Goal: Transaction & Acquisition: Purchase product/service

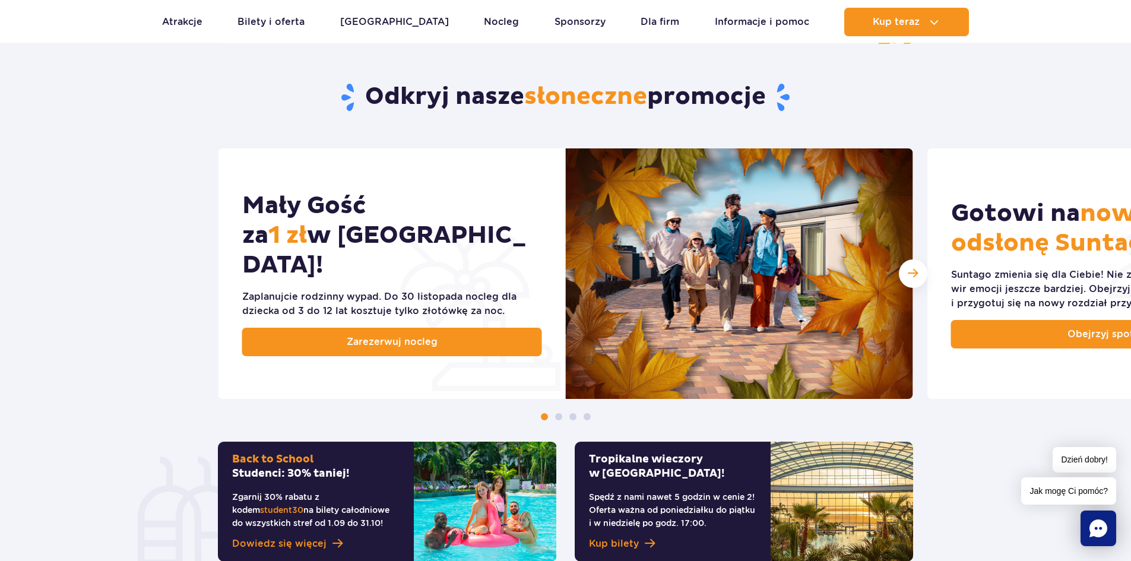
scroll to position [653, 0]
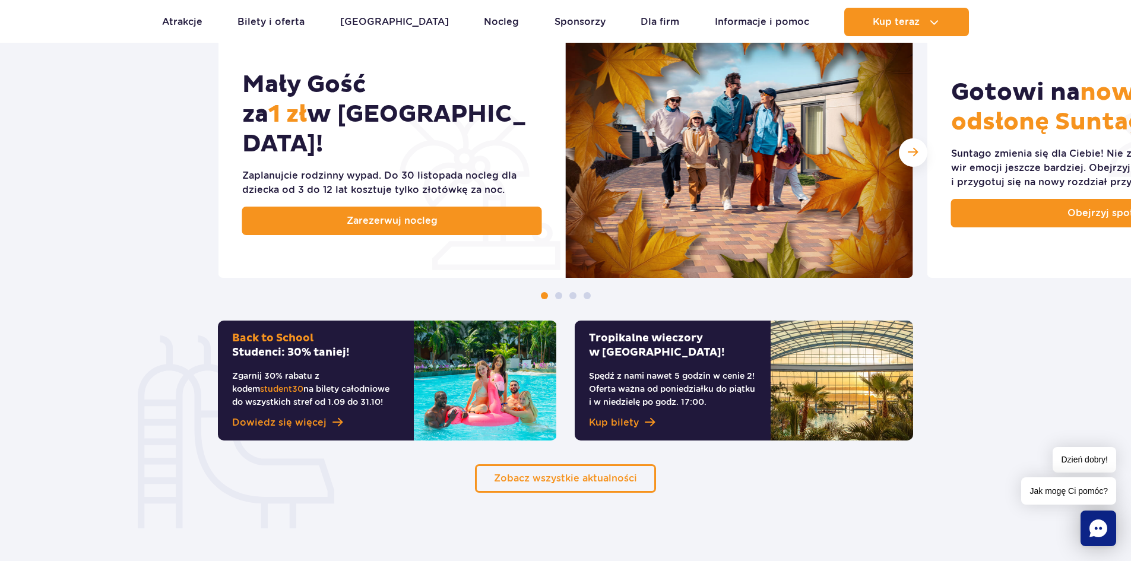
click at [167, 194] on div "Mały Gość za 1 zł w Suntago Village! Zaplanujcie rodzinny wypad. Do 30 listopad…" at bounding box center [565, 163] width 1131 height 272
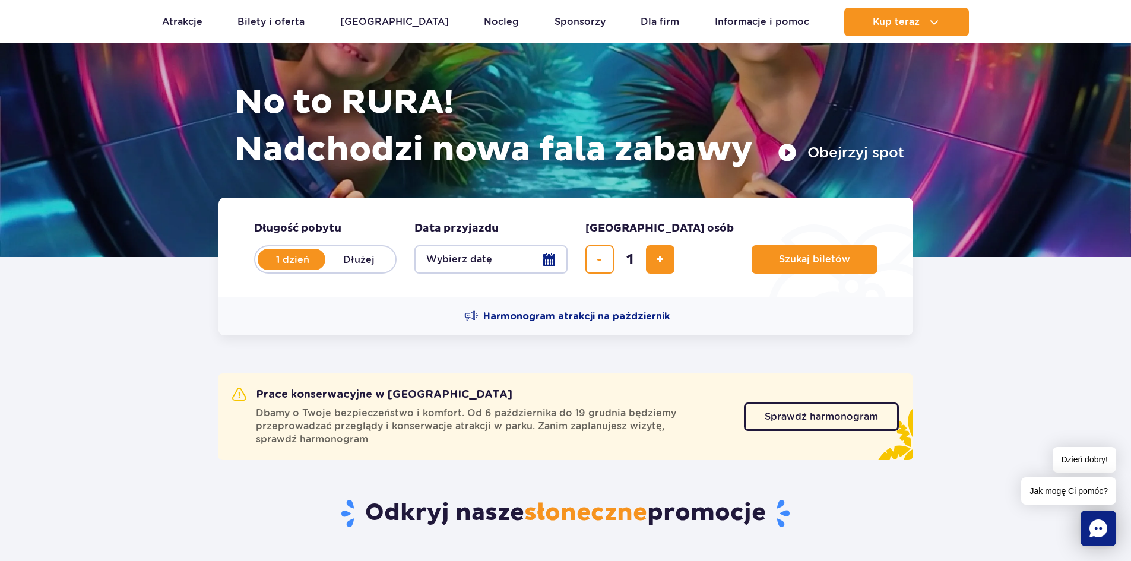
scroll to position [119, 0]
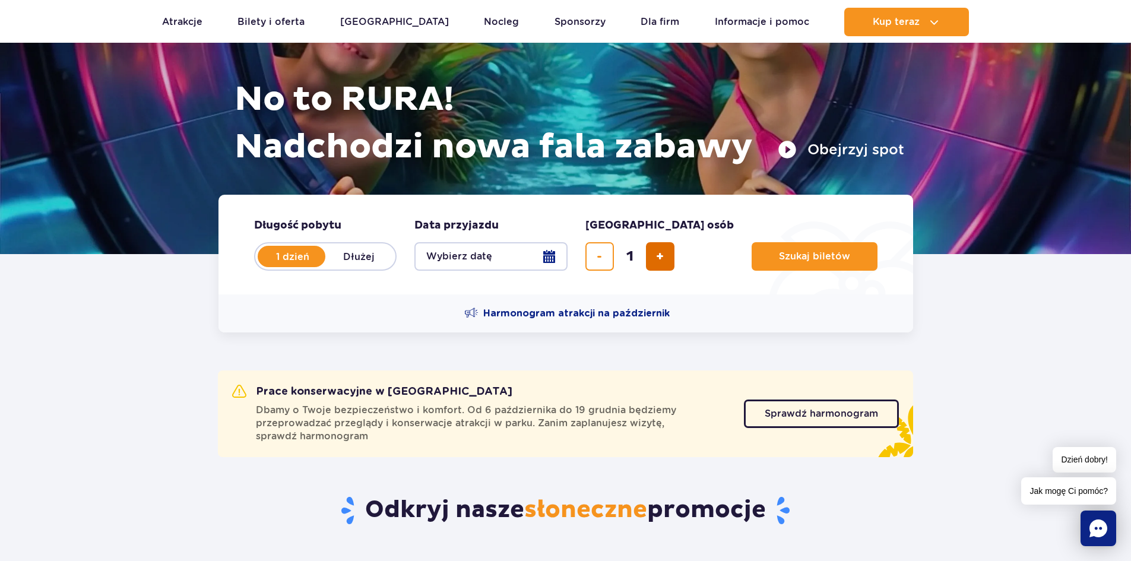
click at [651, 266] on button "dodaj bilet" at bounding box center [660, 256] width 29 height 29
type input "2"
click at [476, 259] on button "Wybierz datę" at bounding box center [491, 256] width 153 height 29
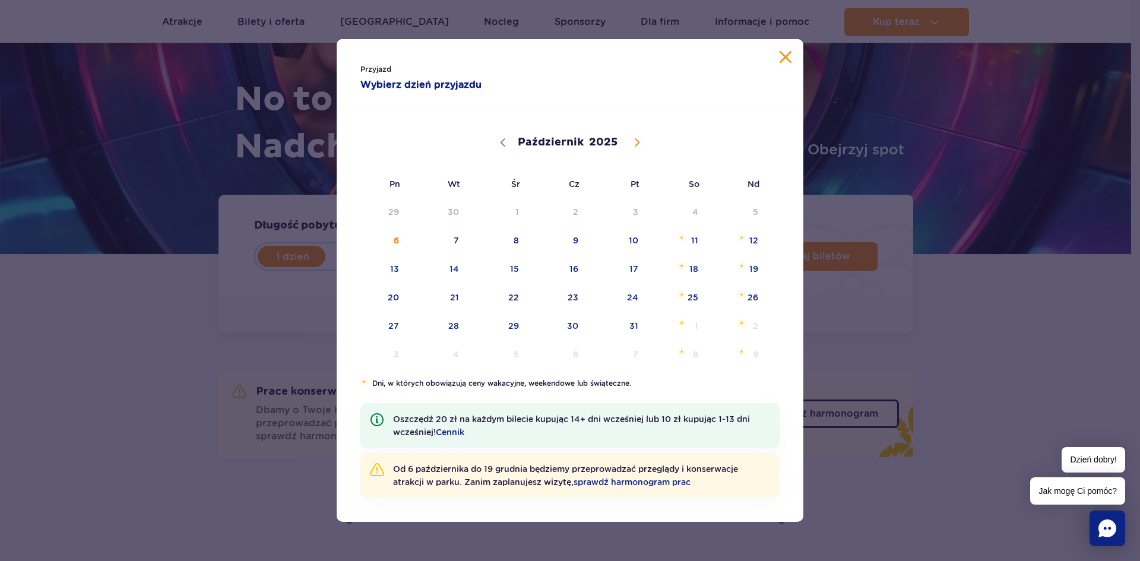
click at [630, 148] on span at bounding box center [637, 142] width 20 height 20
select select "10"
click at [385, 271] on span "10" at bounding box center [379, 268] width 60 height 27
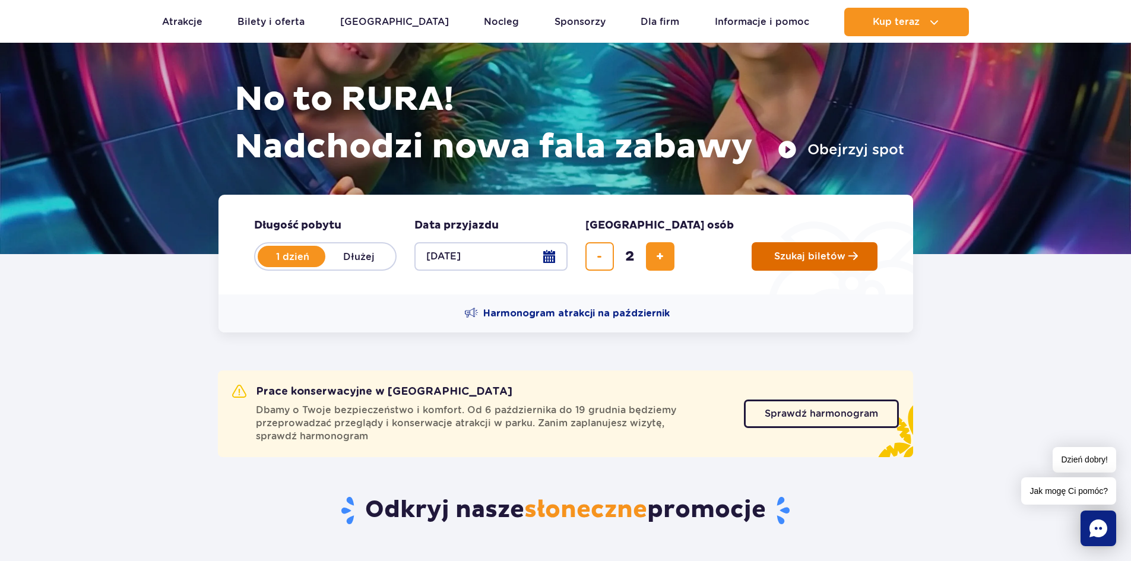
click at [770, 263] on button "Szukaj biletów" at bounding box center [815, 256] width 126 height 29
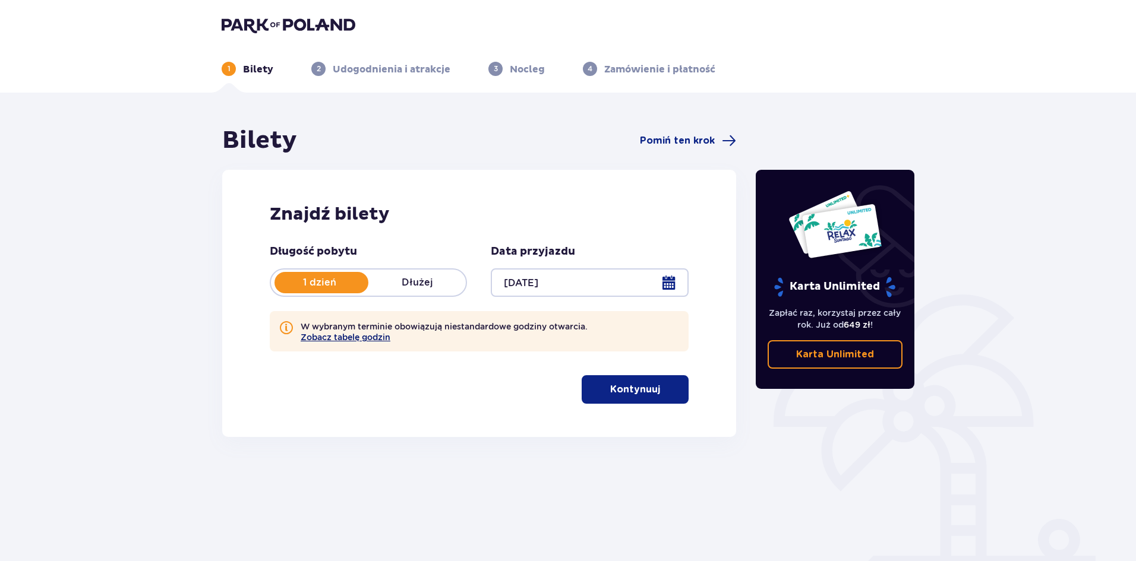
click at [345, 333] on button "Zobacz tabelę godzin" at bounding box center [346, 338] width 90 height 10
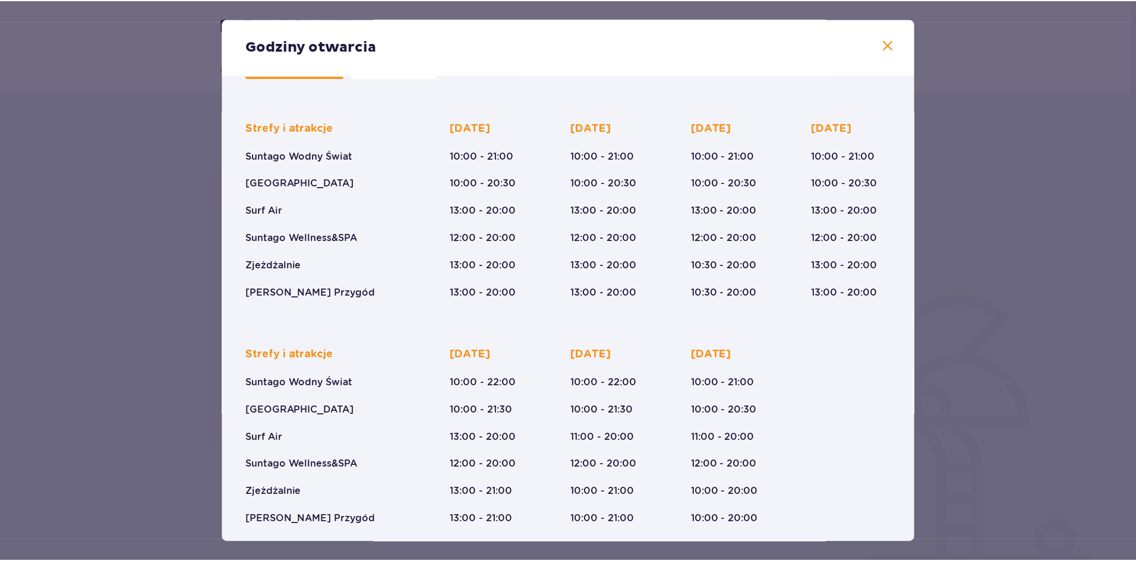
scroll to position [67, 0]
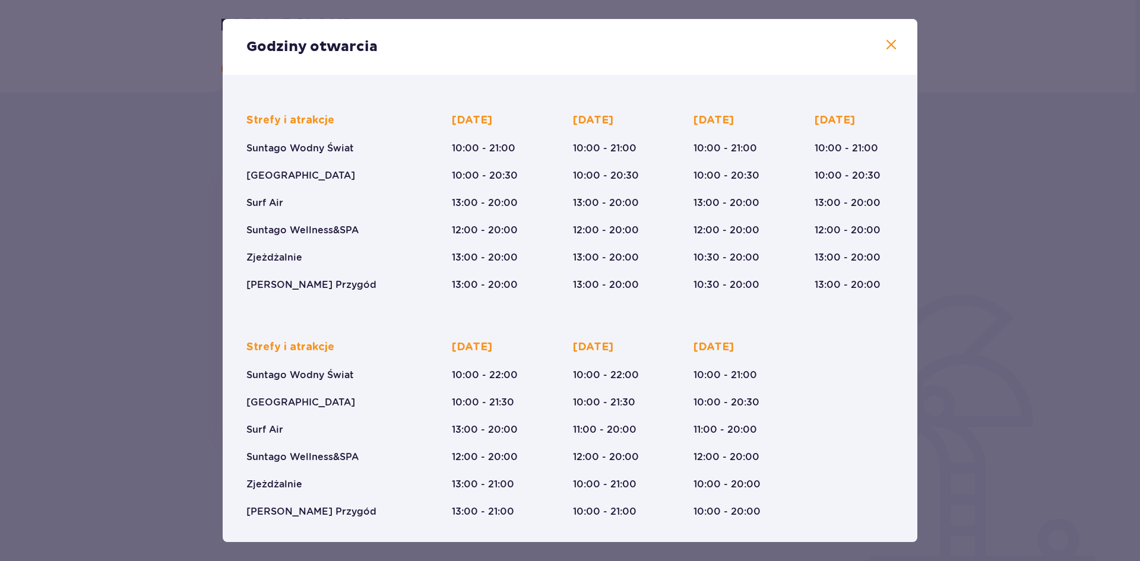
click at [884, 45] on span at bounding box center [891, 45] width 14 height 14
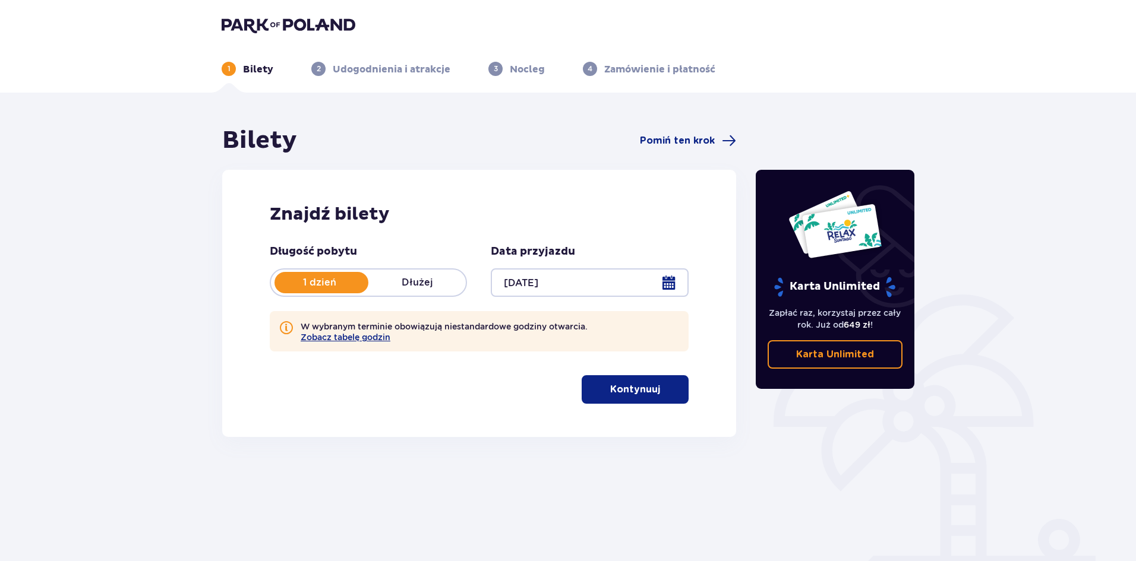
click at [660, 391] on span "button" at bounding box center [662, 389] width 14 height 14
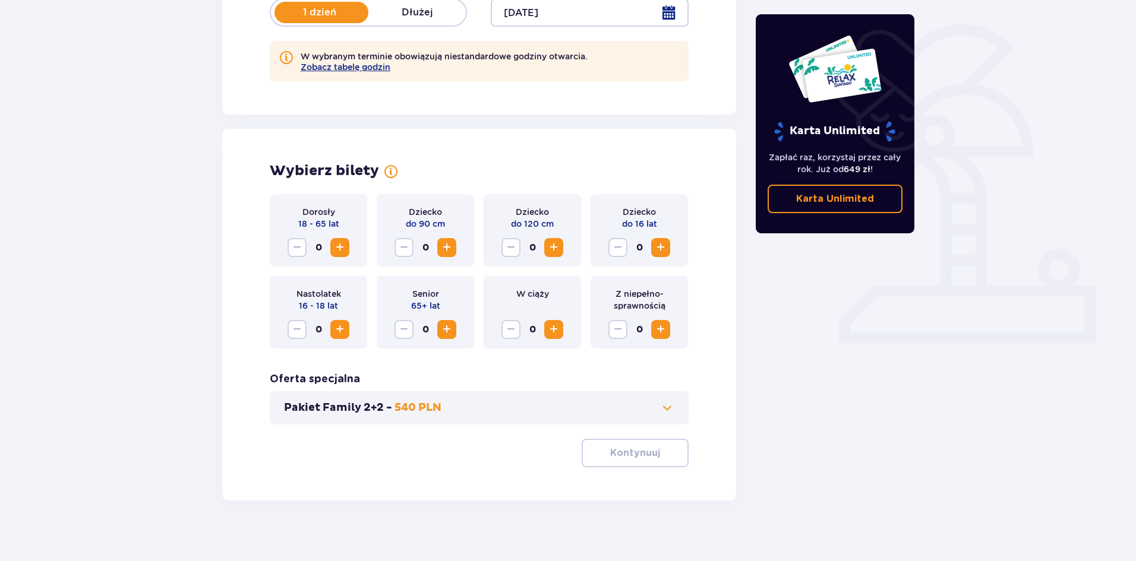
scroll to position [281, 0]
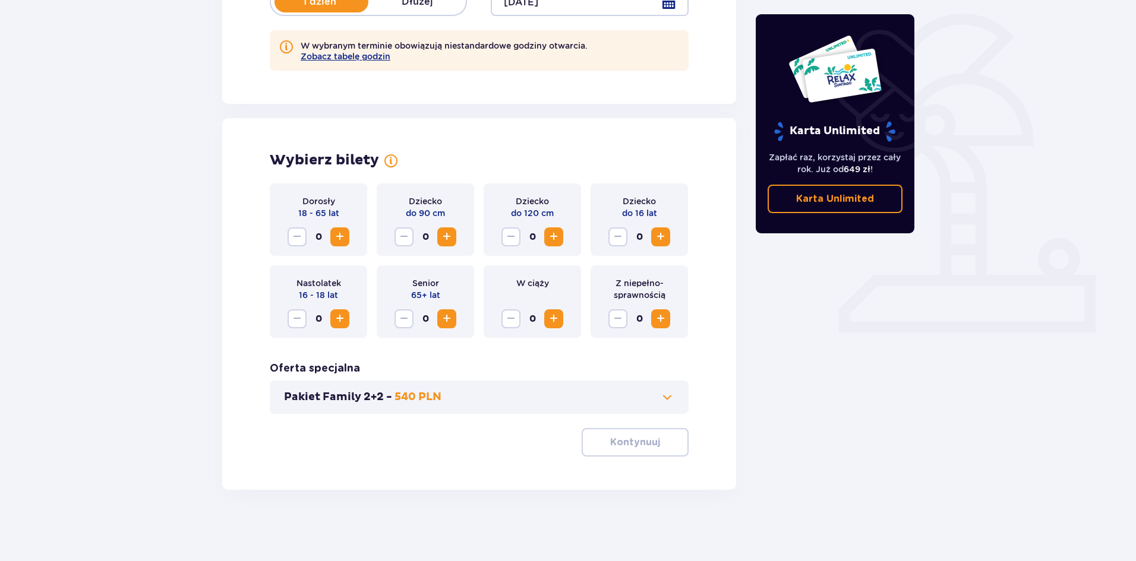
click at [342, 234] on span "Zwiększ" at bounding box center [340, 237] width 14 height 14
click at [337, 242] on span "Zwiększ" at bounding box center [340, 237] width 14 height 14
click at [614, 437] on p "Kontynuuj" at bounding box center [635, 442] width 50 height 13
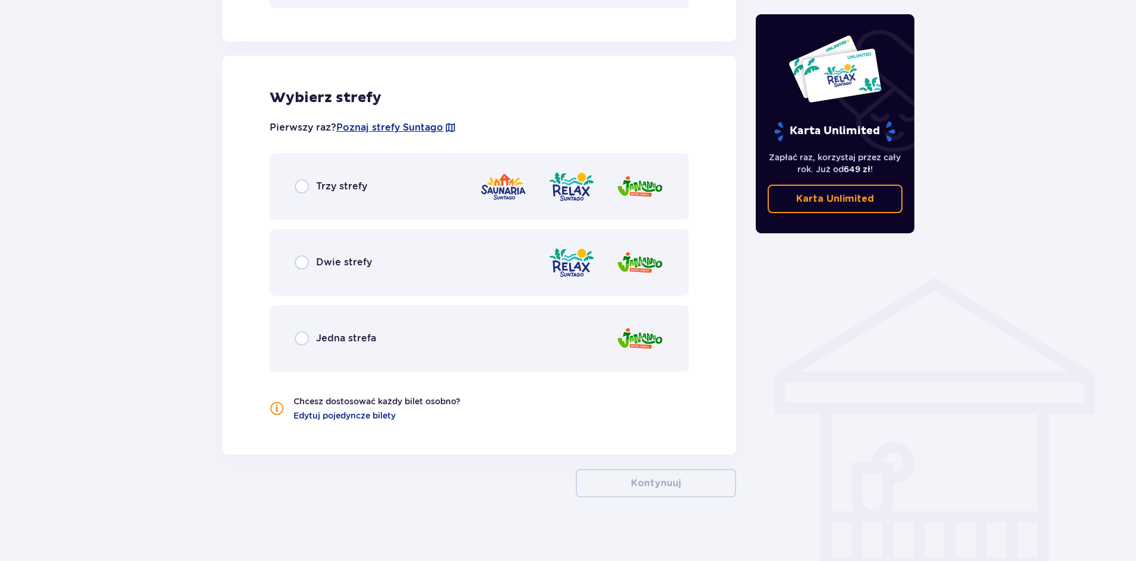
scroll to position [694, 0]
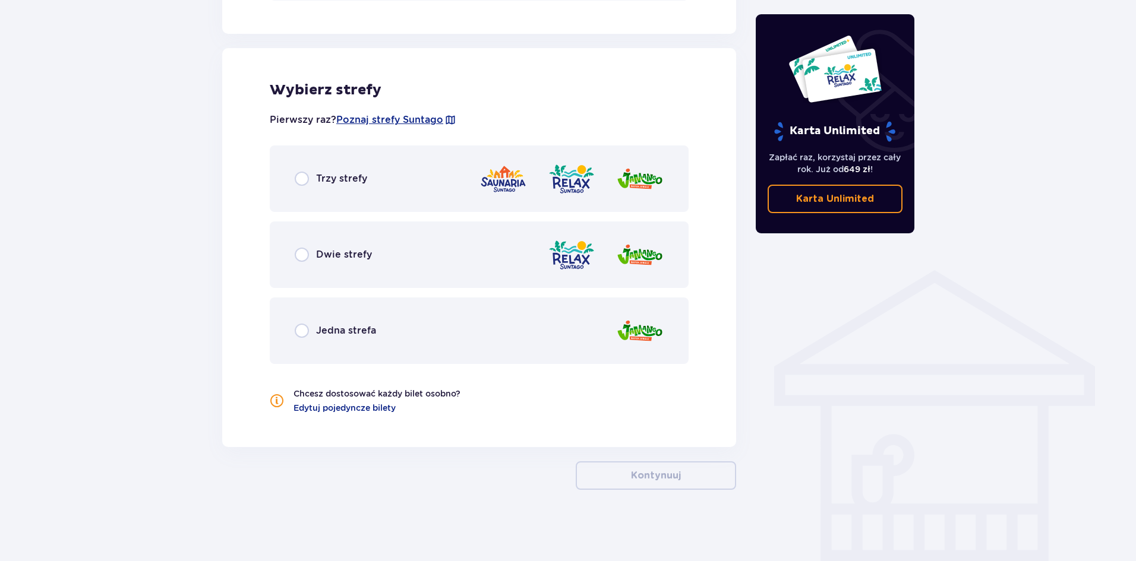
click at [306, 176] on input "radio" at bounding box center [302, 179] width 14 height 14
radio input "true"
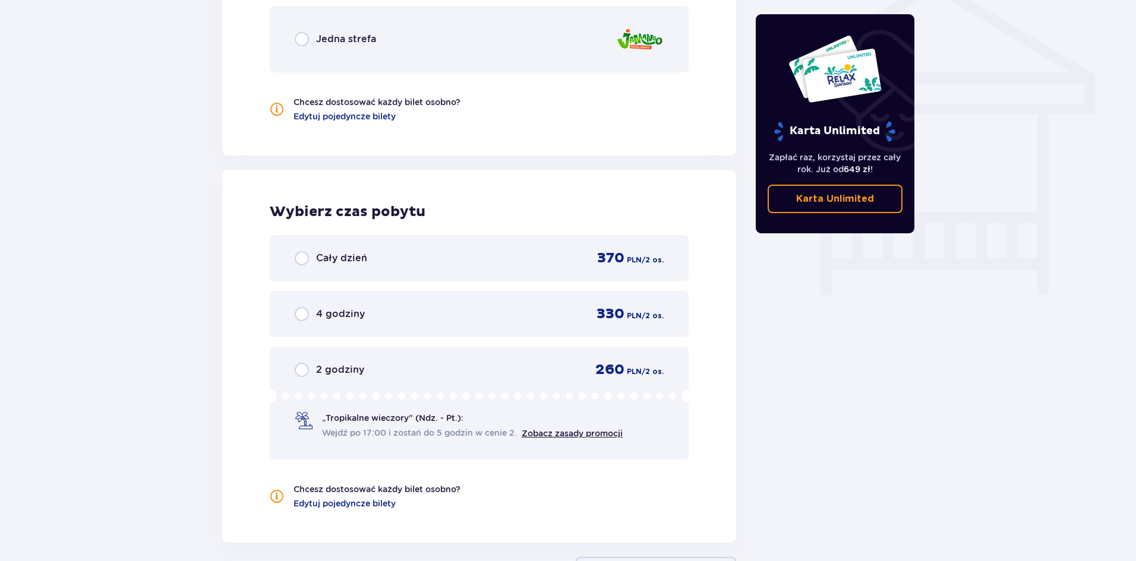
scroll to position [1082, 0]
